Goal: Information Seeking & Learning: Learn about a topic

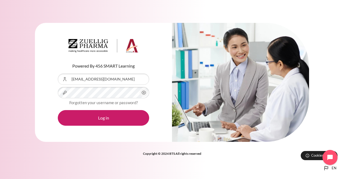
click at [143, 93] on circle "Content" at bounding box center [143, 92] width 1 height 1
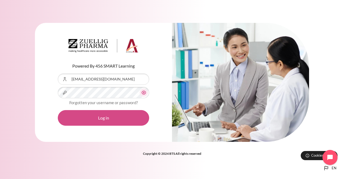
click at [119, 119] on button "Log in" at bounding box center [103, 118] width 91 height 16
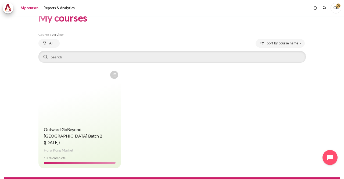
scroll to position [17, 0]
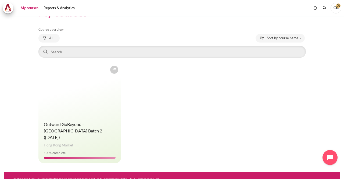
click at [76, 112] on figure "Content" at bounding box center [79, 90] width 83 height 54
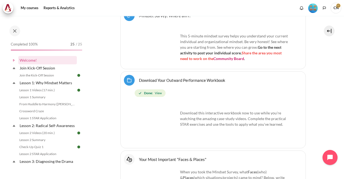
scroll to position [430, 0]
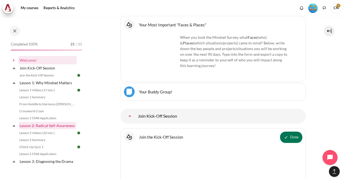
click at [38, 126] on link "Lesson 2: Radical Self-Awareness" at bounding box center [48, 125] width 58 height 7
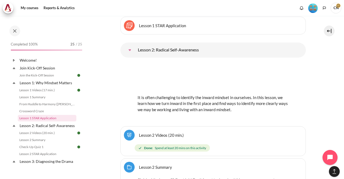
scroll to position [885, 0]
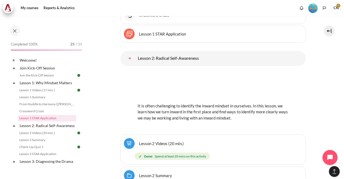
click at [157, 93] on img "Content" at bounding box center [213, 82] width 151 height 24
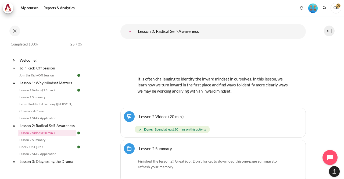
scroll to position [938, 0]
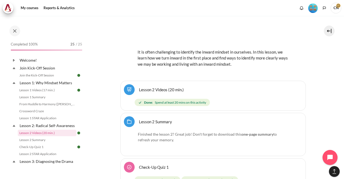
click at [154, 92] on link "Lesson 2 Videos (20 min.)" at bounding box center [161, 89] width 45 height 5
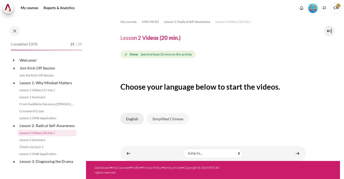
scroll to position [36, 0]
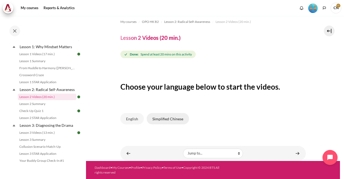
click at [170, 119] on button "Simplified Chinese" at bounding box center [168, 118] width 42 height 11
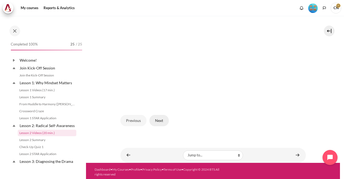
scroll to position [36, 0]
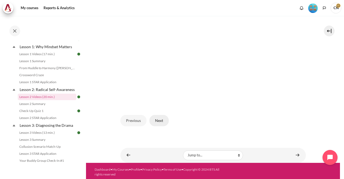
click at [160, 119] on button "Next" at bounding box center [159, 120] width 19 height 11
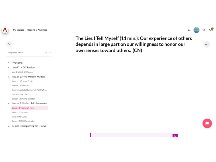
scroll to position [36, 0]
